Goal: Task Accomplishment & Management: Manage account settings

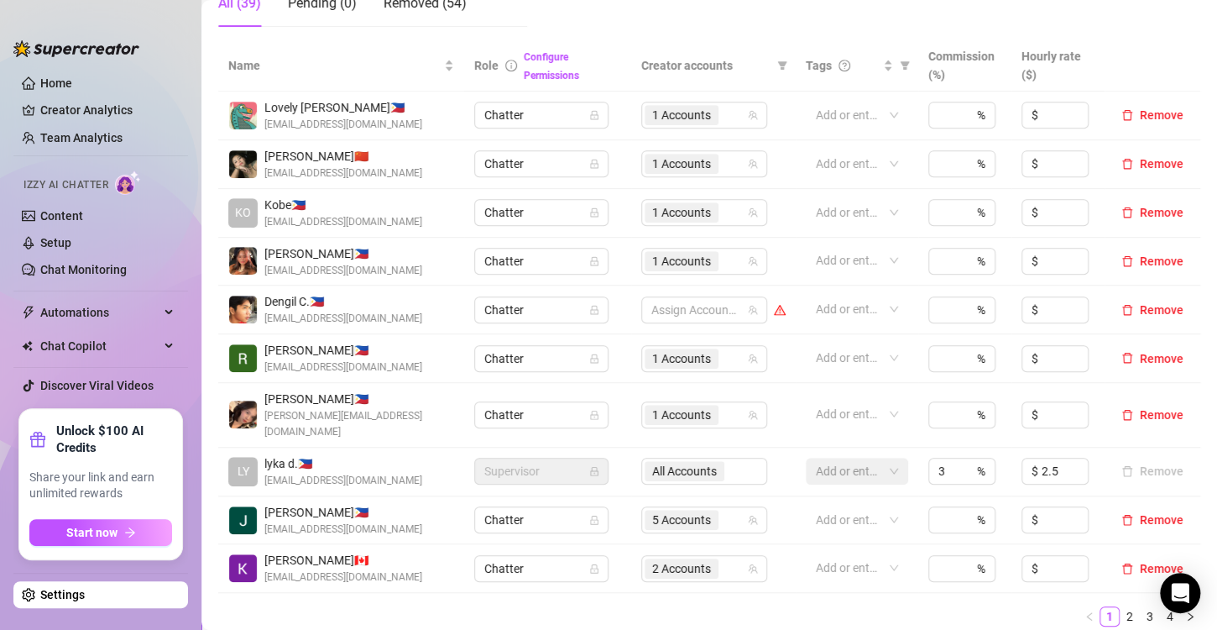
scroll to position [504, 0]
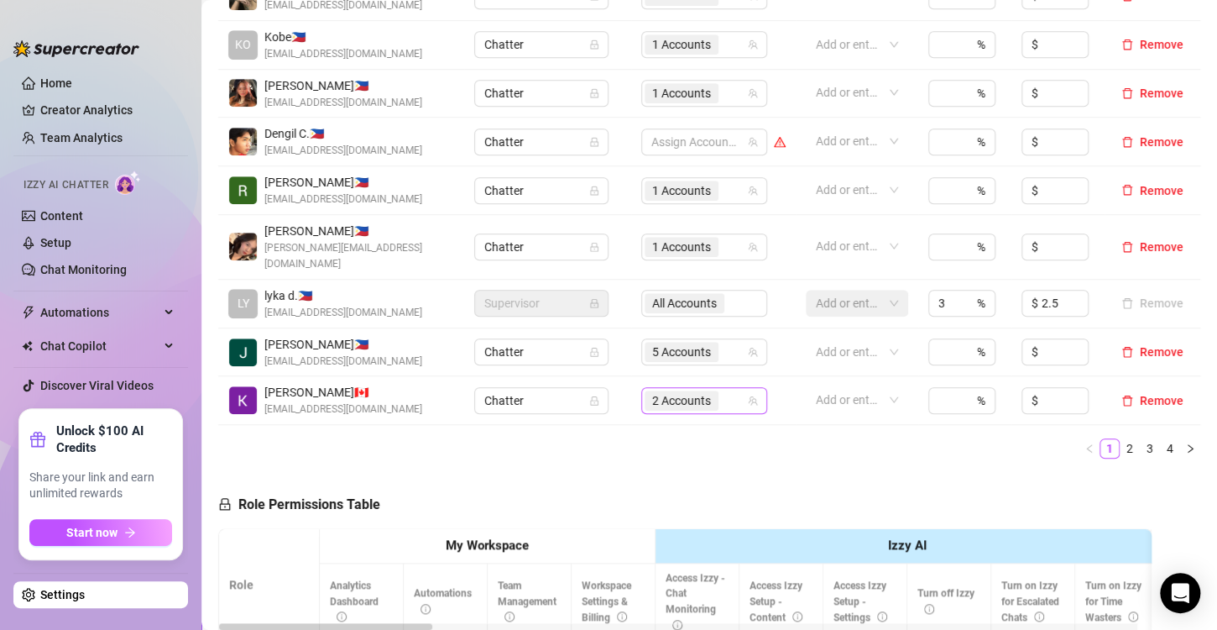
click at [656, 391] on span "2 Accounts" at bounding box center [681, 400] width 59 height 18
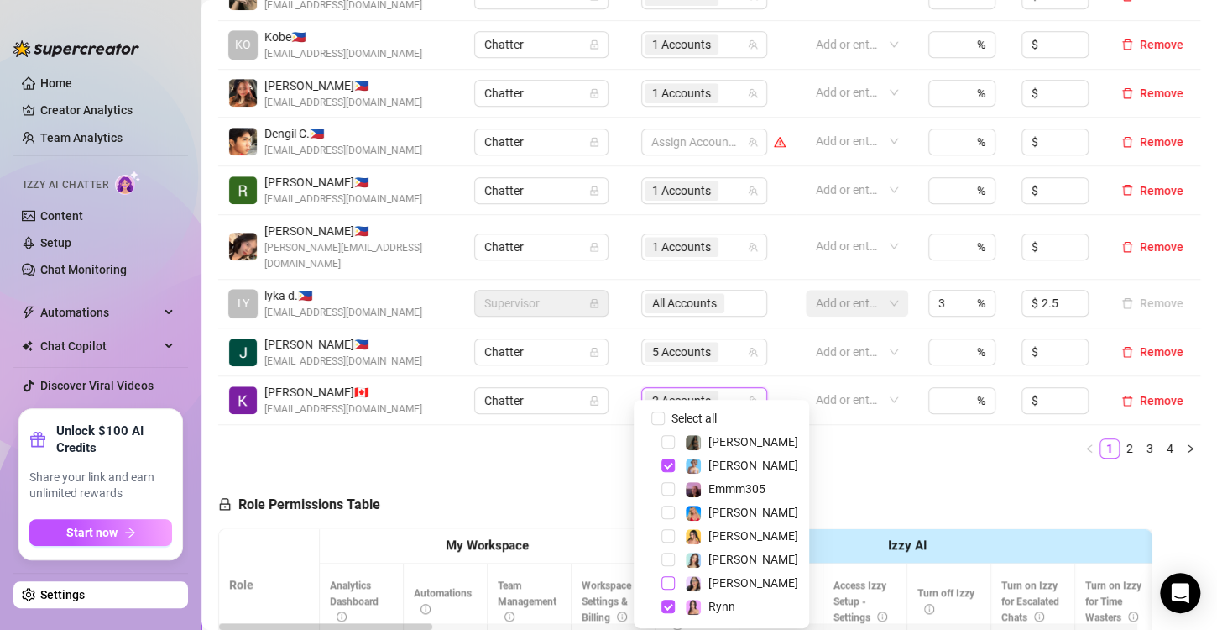
click at [668, 586] on span "Select tree node" at bounding box center [667, 582] width 13 height 13
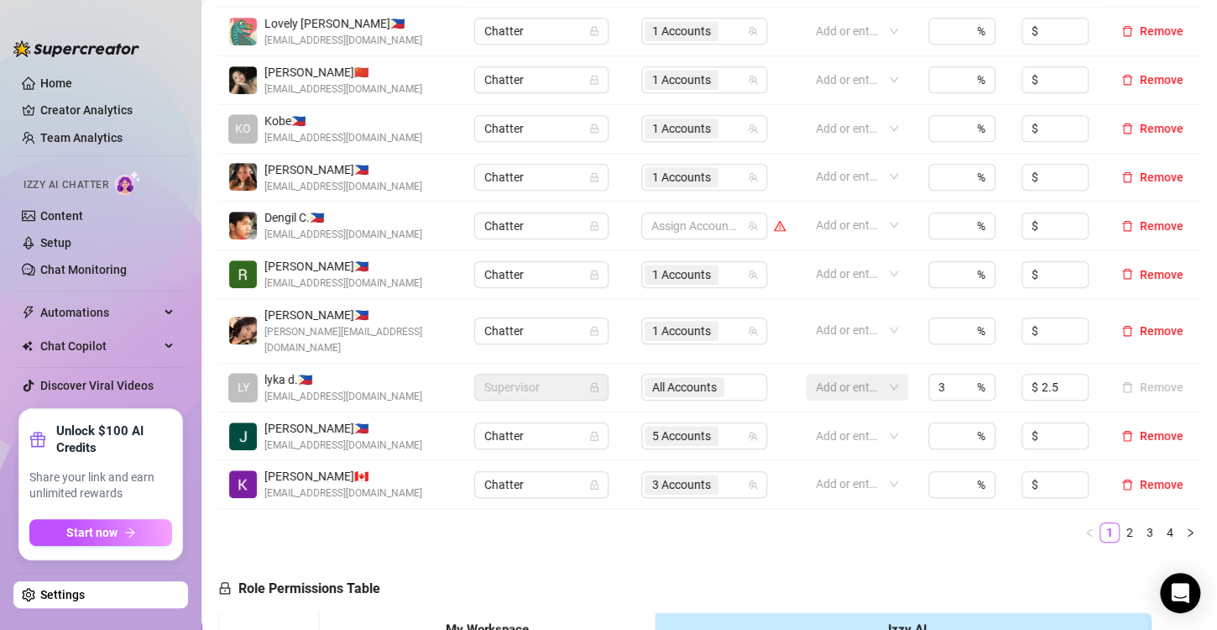
scroll to position [336, 0]
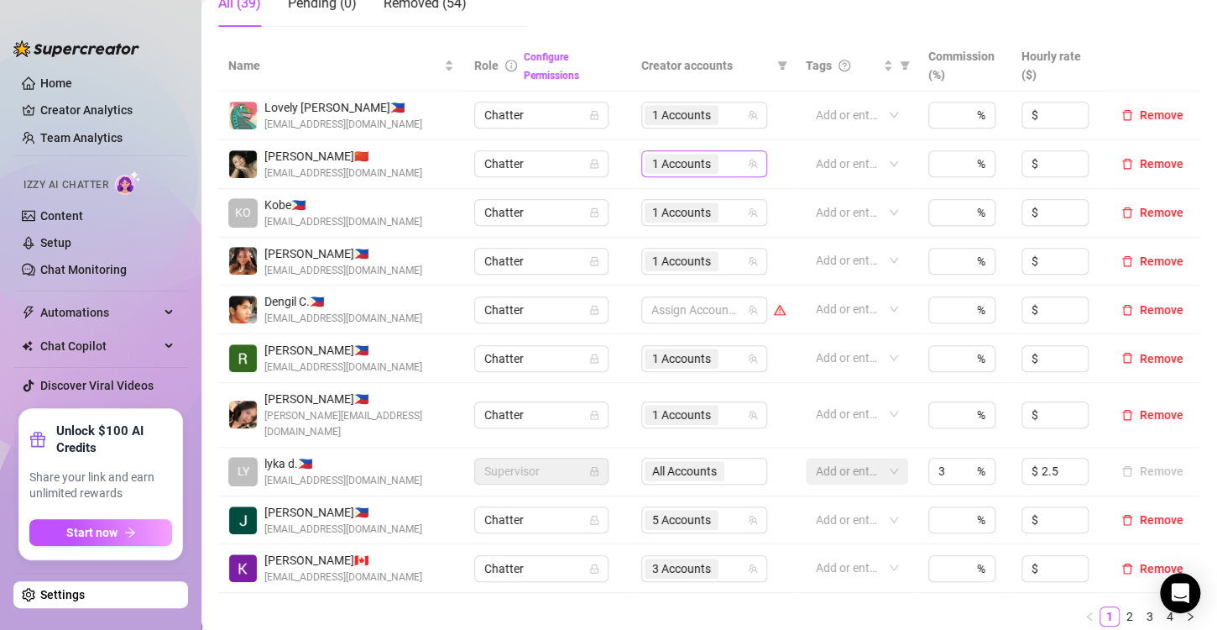
click at [663, 165] on span "1 Accounts" at bounding box center [681, 163] width 59 height 18
click at [764, 606] on ul "1 2 3 4" at bounding box center [709, 616] width 982 height 20
